Goal: Feedback & Contribution: Submit feedback/report problem

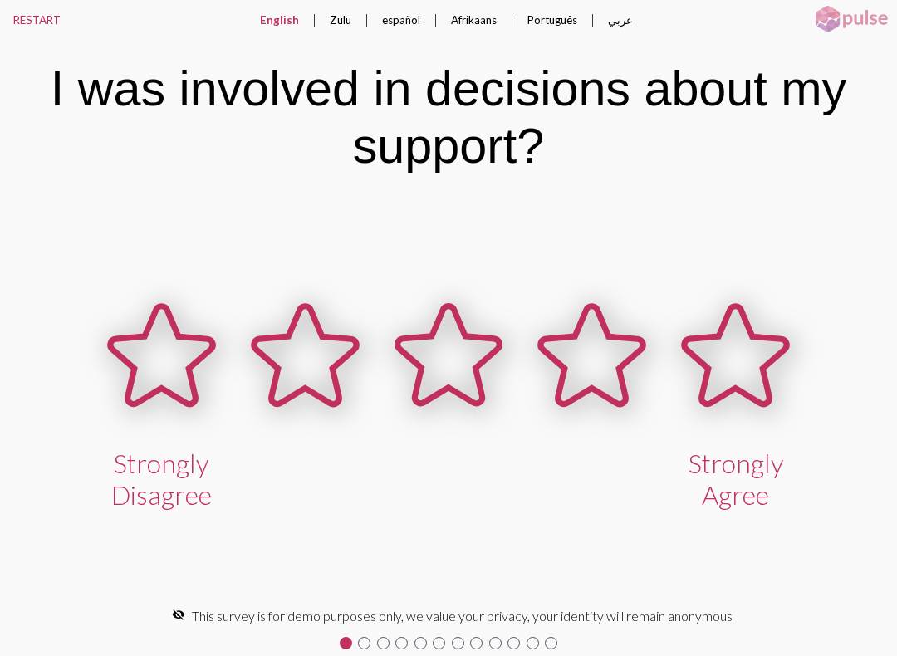
click at [722, 322] on icon at bounding box center [735, 355] width 102 height 98
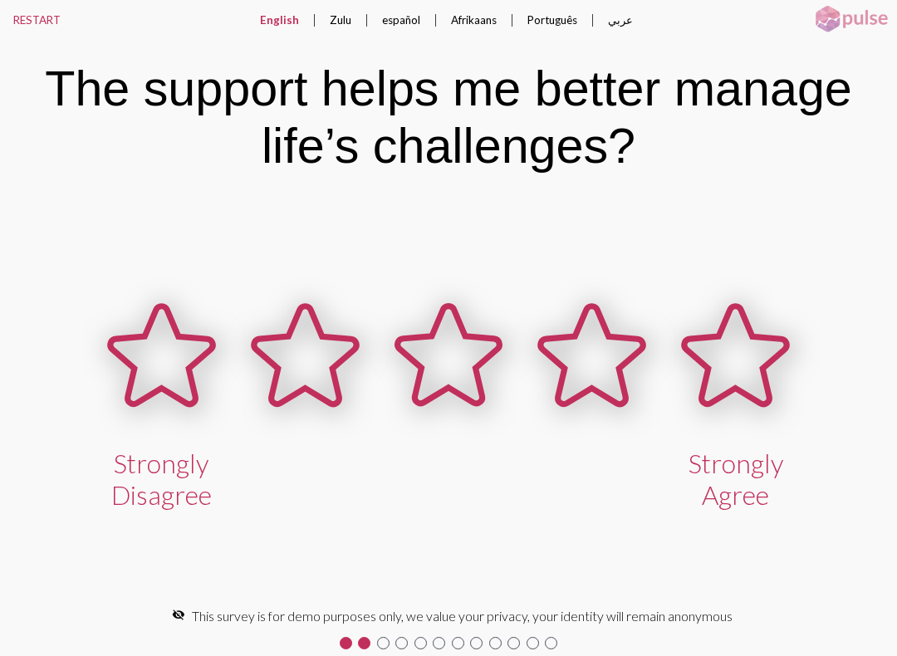
click at [152, 339] on icon at bounding box center [161, 355] width 102 height 98
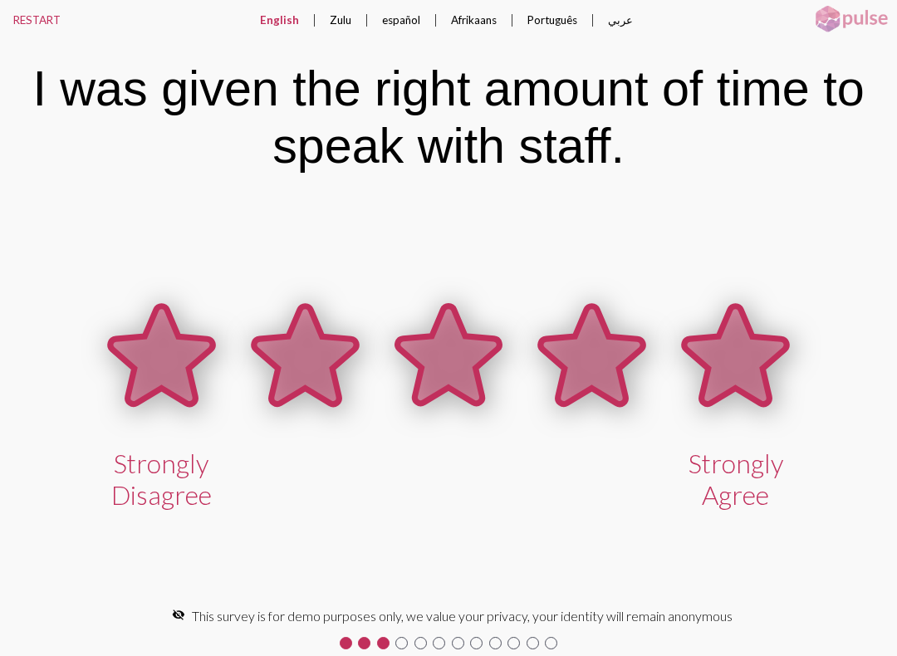
click at [746, 382] on icon at bounding box center [735, 355] width 102 height 98
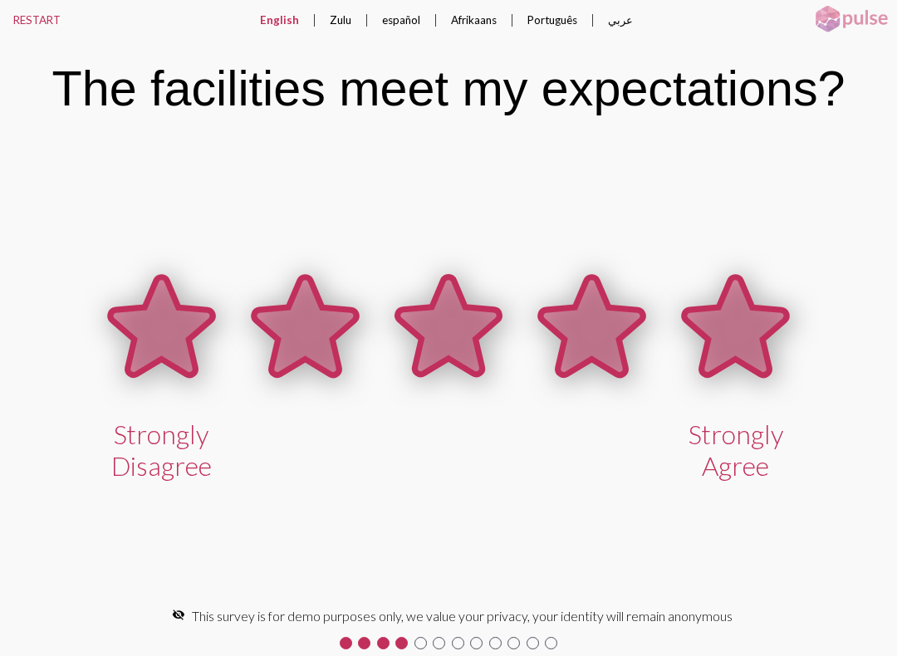
click at [726, 324] on icon at bounding box center [735, 326] width 102 height 98
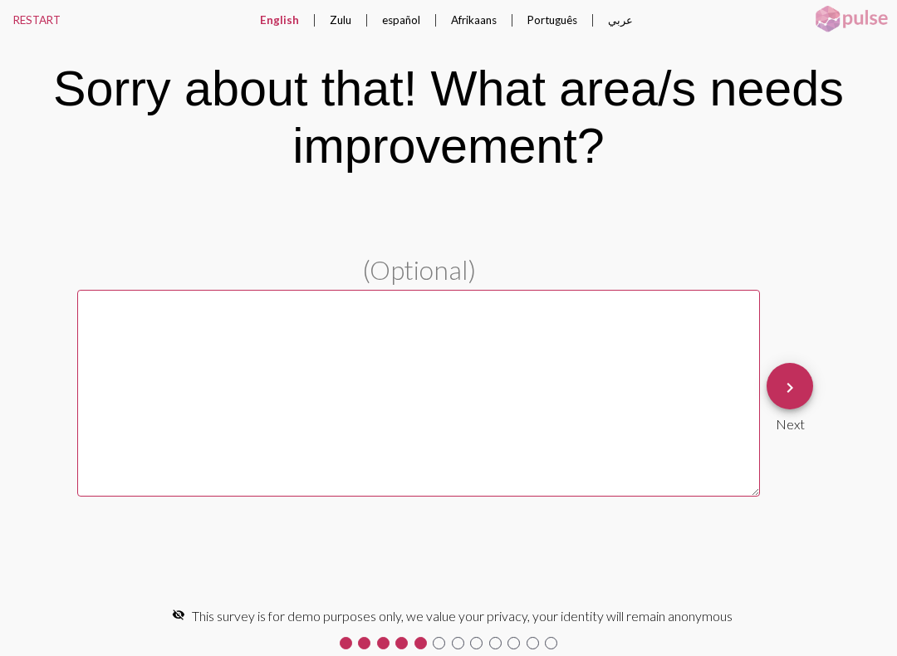
click at [798, 387] on mat-icon "keyboard_arrow_right" at bounding box center [790, 388] width 20 height 20
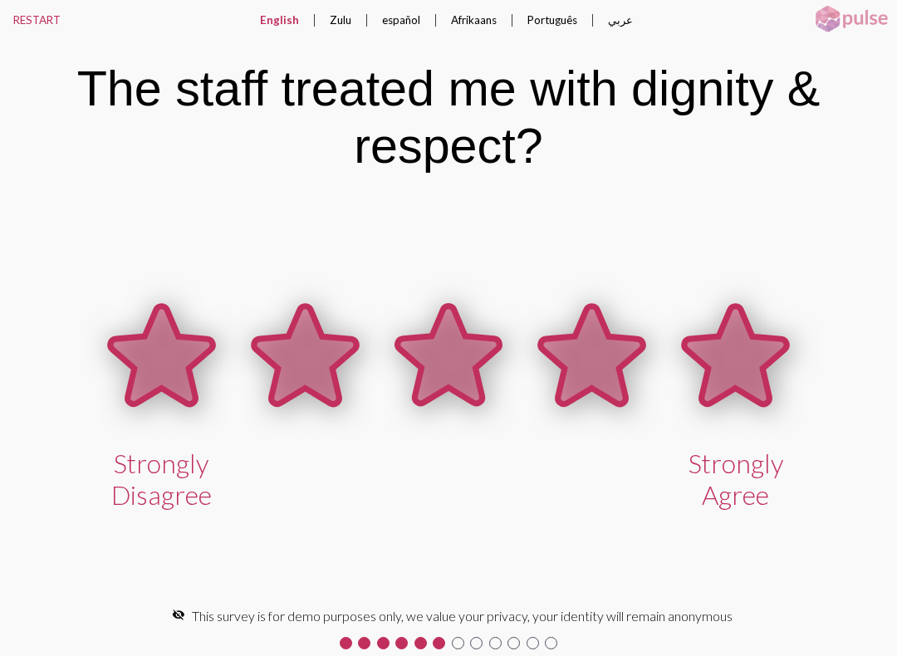
click at [775, 359] on icon at bounding box center [735, 355] width 102 height 98
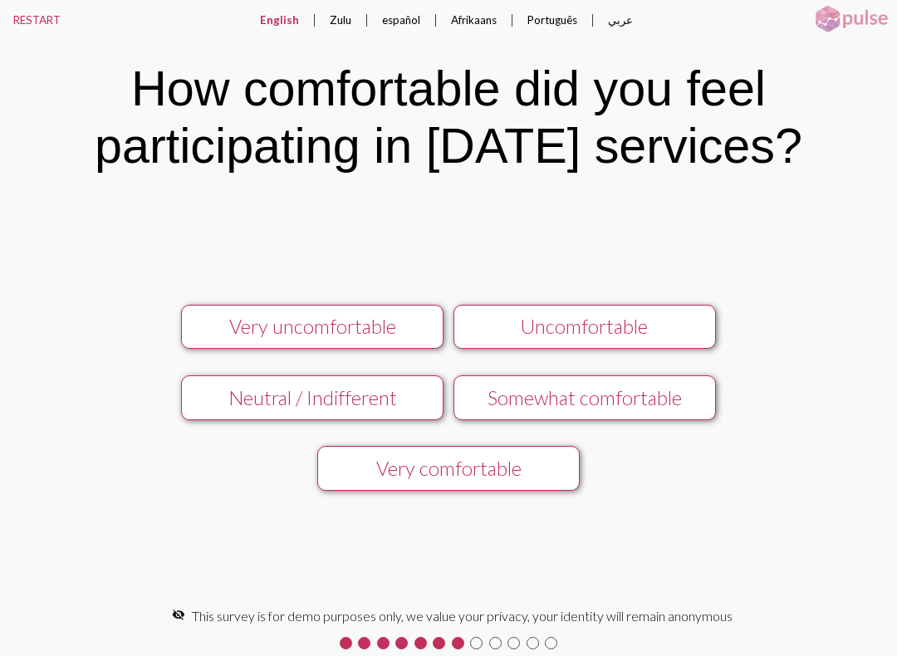
click at [475, 464] on div "Very comfortable" at bounding box center [448, 468] width 234 height 23
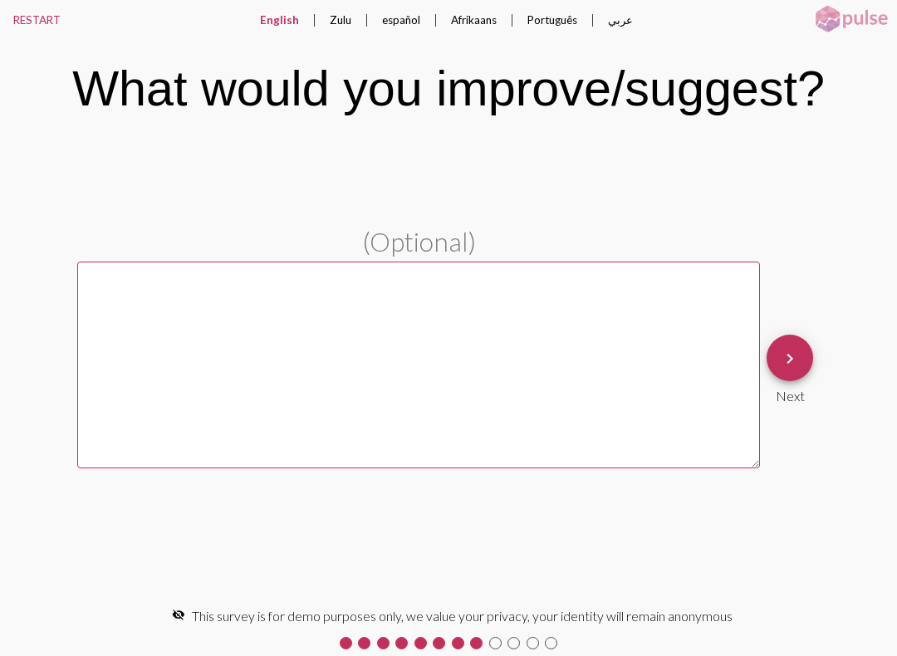
click at [791, 374] on span "keyboard_arrow_right" at bounding box center [790, 358] width 20 height 47
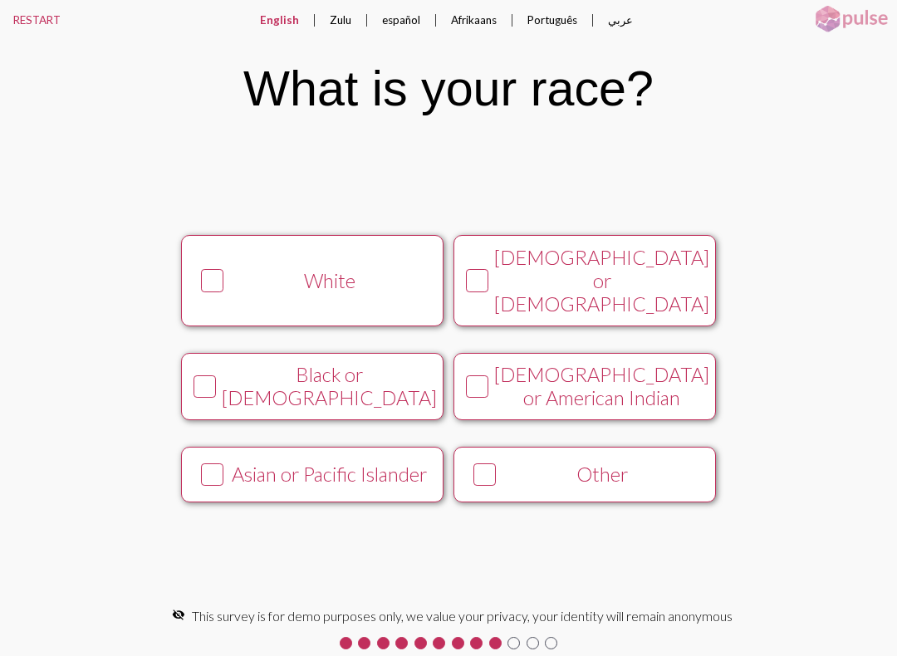
click at [614, 387] on div "[DEMOGRAPHIC_DATA] or American Indian" at bounding box center [601, 386] width 215 height 47
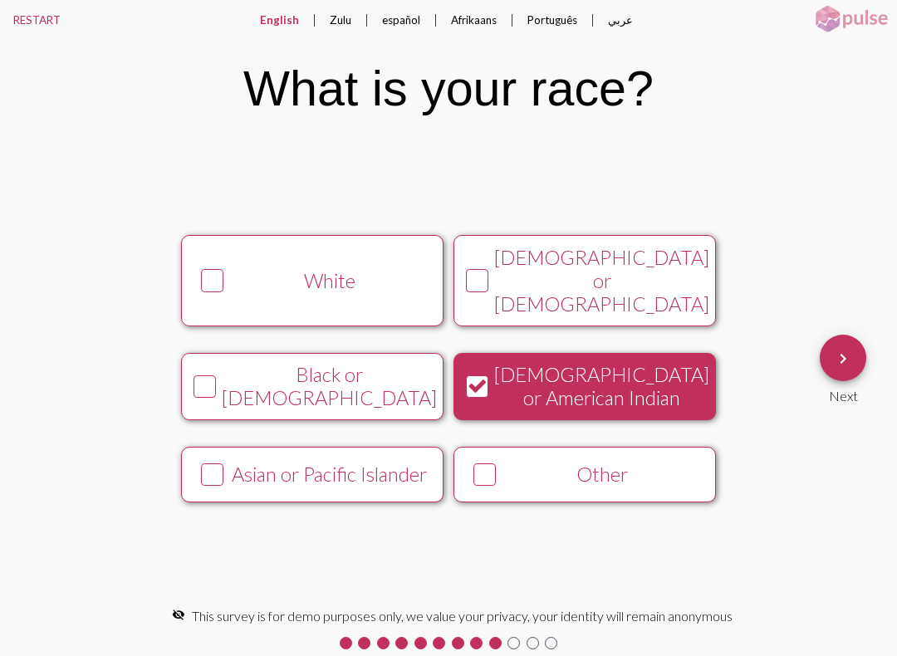
click at [866, 355] on button "keyboard_arrow_right" at bounding box center [843, 358] width 47 height 47
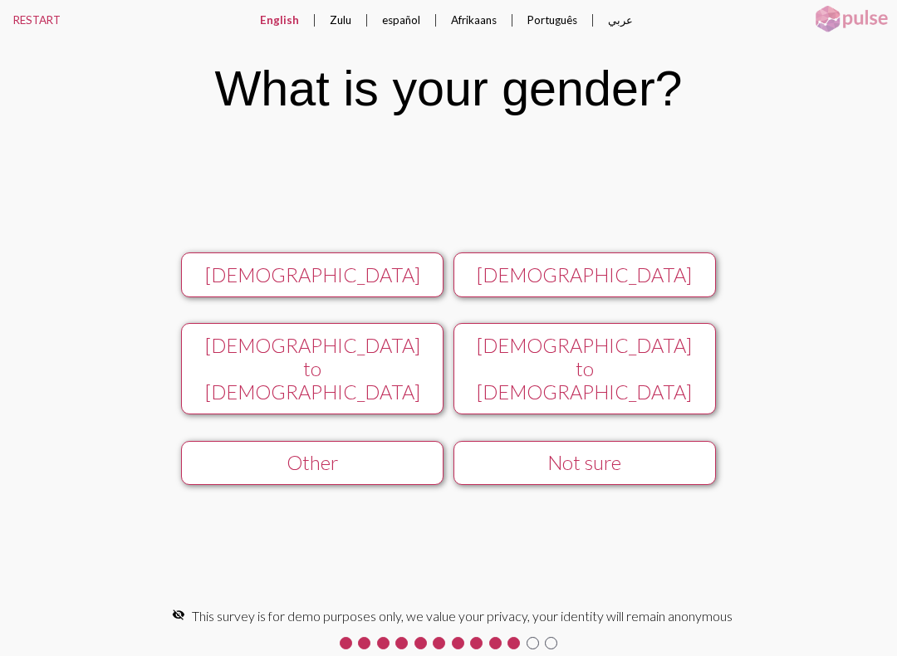
click at [365, 451] on div "Other" at bounding box center [312, 462] width 234 height 23
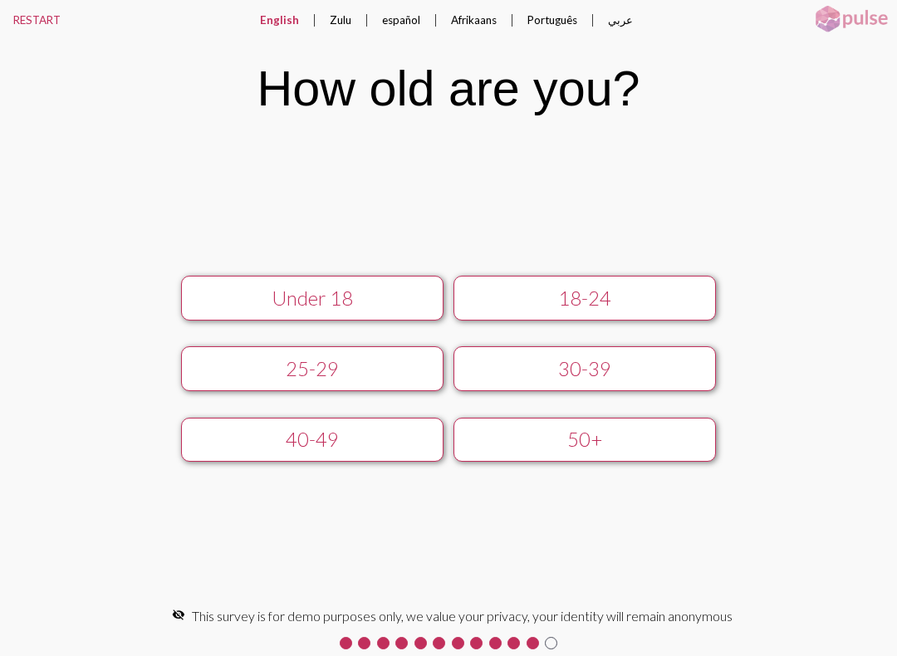
click at [534, 449] on div "50+" at bounding box center [585, 439] width 234 height 23
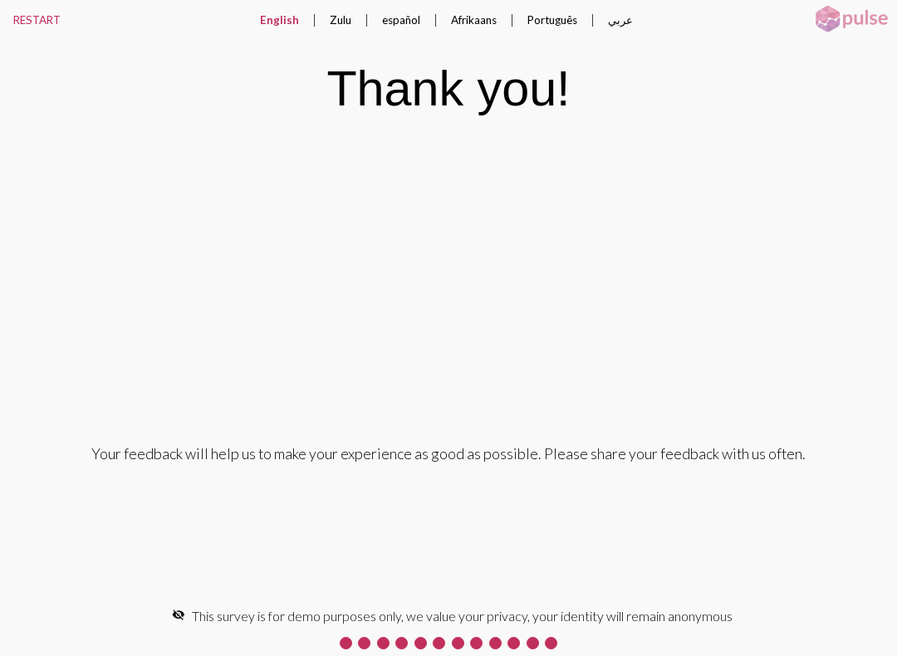
click at [442, 462] on div "Your feedback will help us to make your experience as good as possible. Please …" at bounding box center [448, 453] width 714 height 18
click at [518, 430] on div "Your feedback will help us to make your experience as good as possible. Please …" at bounding box center [449, 368] width 804 height 243
click at [32, 22] on button "RESTART" at bounding box center [37, 20] width 74 height 40
